Goal: Information Seeking & Learning: Find specific fact

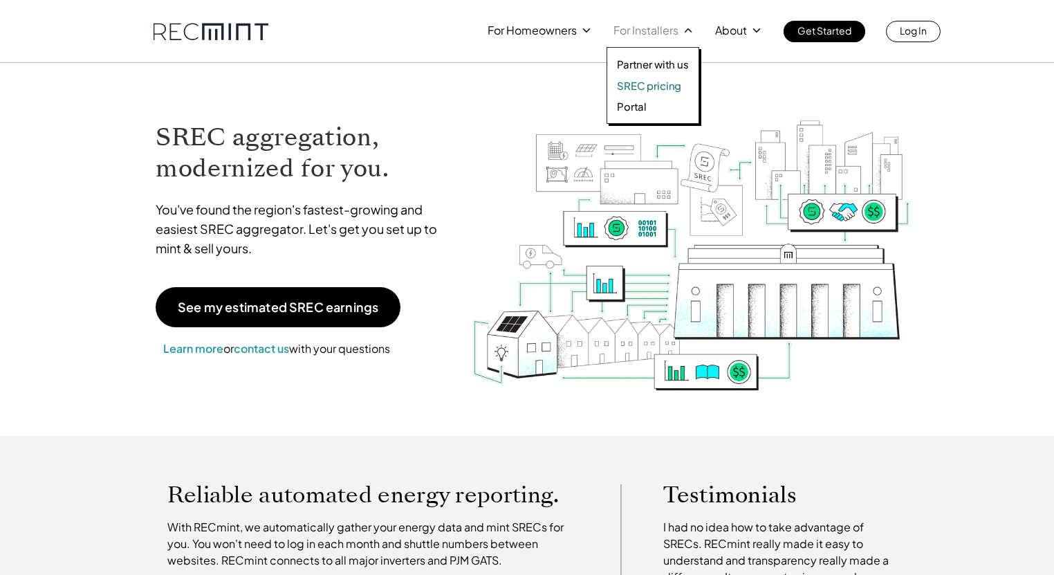
click at [650, 84] on p "SREC pricing" at bounding box center [649, 86] width 64 height 14
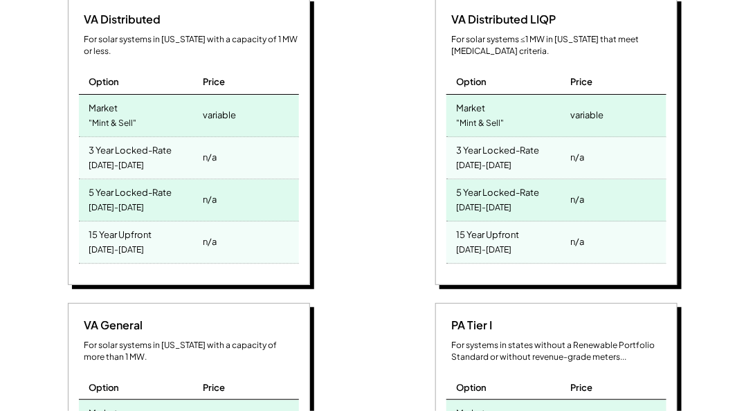
scroll to position [675, 0]
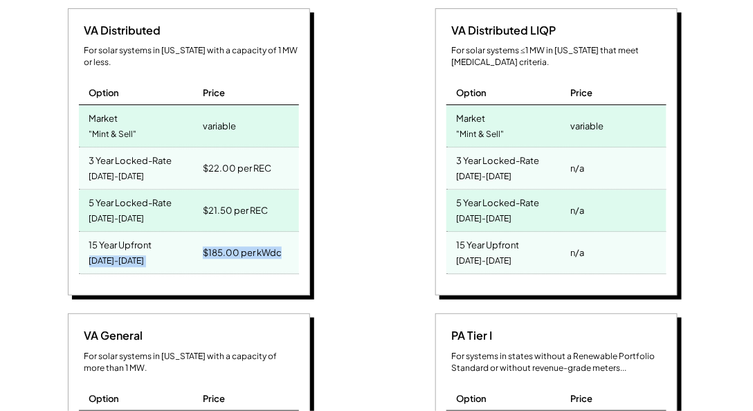
drag, startPoint x: 284, startPoint y: 226, endPoint x: 86, endPoint y: 230, distance: 197.2
click at [86, 232] on div "15 Year Upfront 2025-2039 $185.00 per kWdc" at bounding box center [189, 253] width 220 height 42
click at [86, 232] on div "15 Year Upfront 2025-2039" at bounding box center [139, 253] width 121 height 42
